Goal: Task Accomplishment & Management: Complete application form

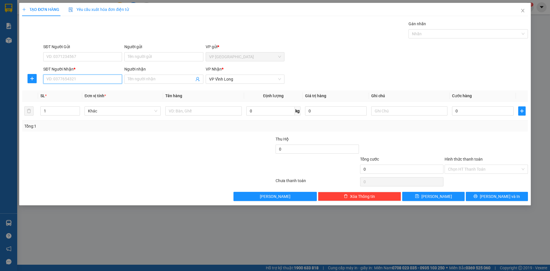
click at [79, 81] on input "SĐT Người Nhận *" at bounding box center [82, 79] width 79 height 9
type input "0939928899"
click at [99, 93] on div "0939928899 - [PERSON_NAME]" at bounding box center [83, 90] width 72 height 6
type input "[PERSON_NAME]"
type input "40.000"
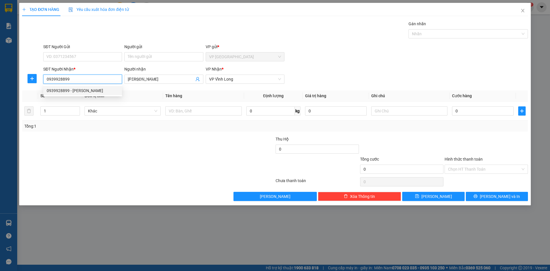
type input "40.000"
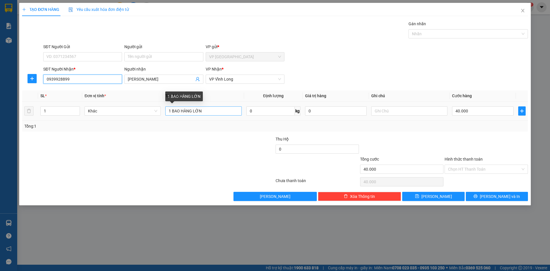
type input "0939928899"
click at [219, 112] on input "1 BAO HÀNG LỚN" at bounding box center [203, 110] width 76 height 9
type input "1"
type input "1 KIỆN HÀNG LỚN"
click at [459, 110] on input "40.000" at bounding box center [483, 110] width 62 height 9
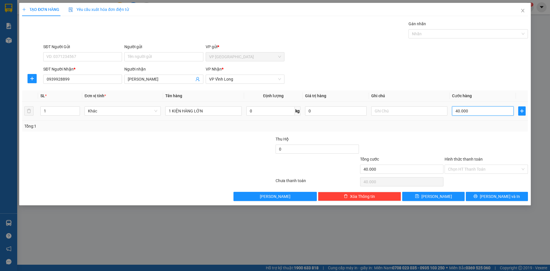
click at [458, 111] on input "40.000" at bounding box center [483, 110] width 62 height 9
type input "0"
type input "0.000"
type input "20.000"
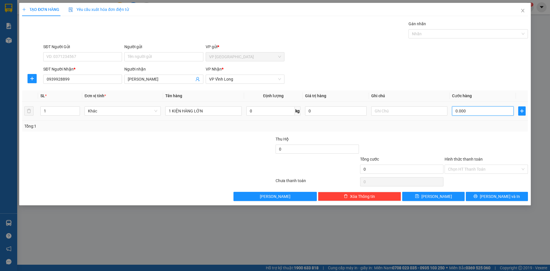
type input "20.000"
click at [496, 196] on span "[PERSON_NAME] và In" at bounding box center [500, 196] width 40 height 6
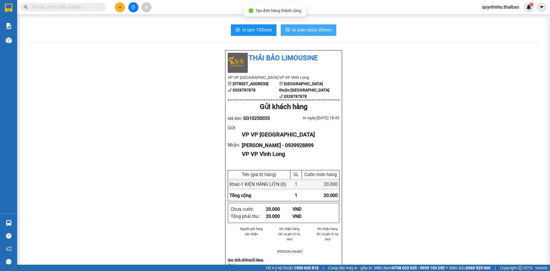
click at [316, 31] on span "In biên nhận 80mm" at bounding box center [312, 29] width 40 height 7
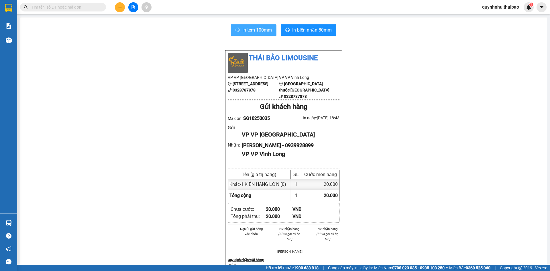
click at [246, 28] on span "In tem 100mm" at bounding box center [257, 29] width 30 height 7
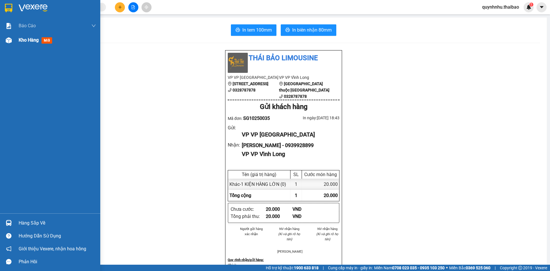
click at [23, 43] on span "Kho hàng" at bounding box center [29, 39] width 20 height 5
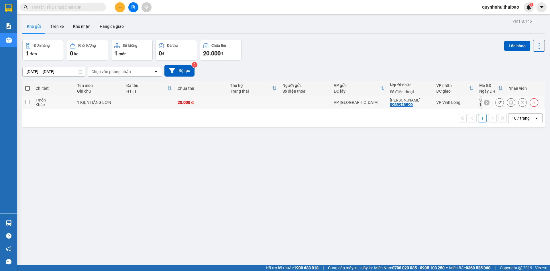
click at [27, 101] on input "checkbox" at bounding box center [28, 102] width 4 height 4
checkbox input "true"
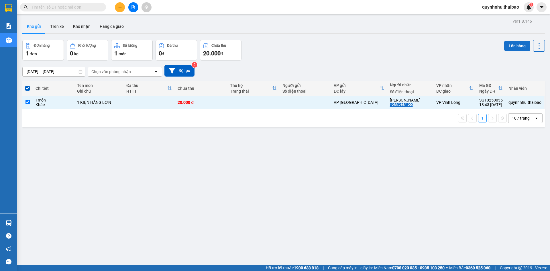
click at [509, 45] on button "Lên hàng" at bounding box center [517, 46] width 26 height 10
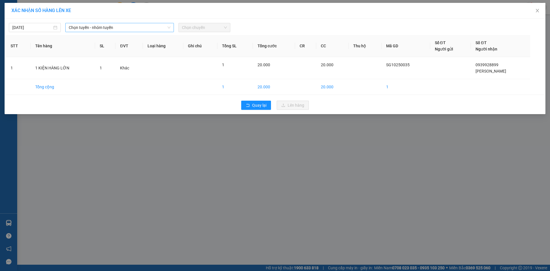
click at [115, 28] on span "Chọn tuyến - nhóm tuyến" at bounding box center [120, 27] width 102 height 9
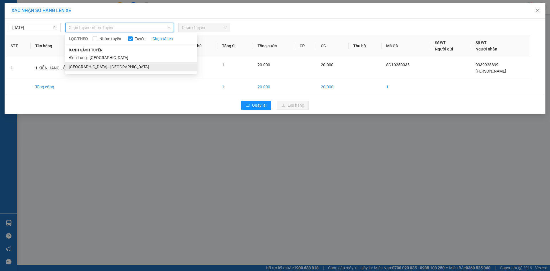
click at [112, 67] on li "[GEOGRAPHIC_DATA] - [GEOGRAPHIC_DATA]" at bounding box center [131, 66] width 132 height 9
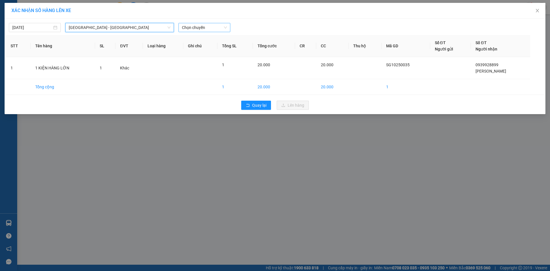
click at [196, 27] on span "Chọn chuyến" at bounding box center [204, 27] width 45 height 9
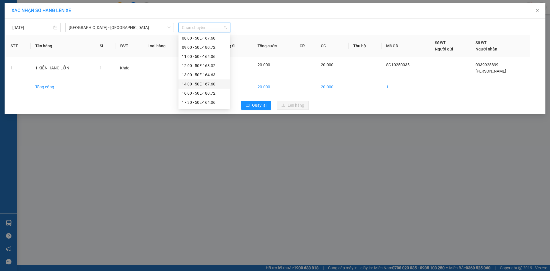
scroll to position [28, 0]
click at [204, 100] on div "19:00 - 50E-168.02" at bounding box center [204, 103] width 45 height 6
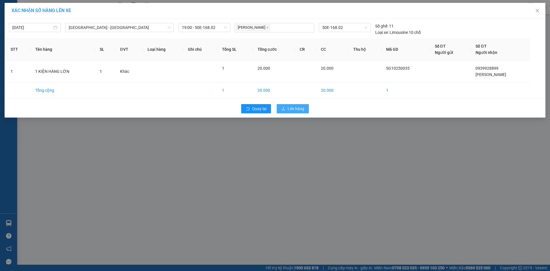
click at [298, 108] on span "Lên hàng" at bounding box center [296, 108] width 17 height 6
